Goal: Task Accomplishment & Management: Manage account settings

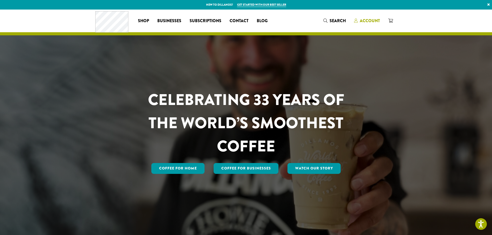
click at [375, 20] on span "Account" at bounding box center [370, 21] width 20 height 6
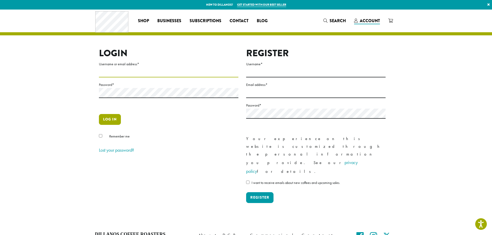
type input "**********"
click at [106, 120] on button "Log in" at bounding box center [110, 119] width 22 height 11
